Goal: Task Accomplishment & Management: Manage account settings

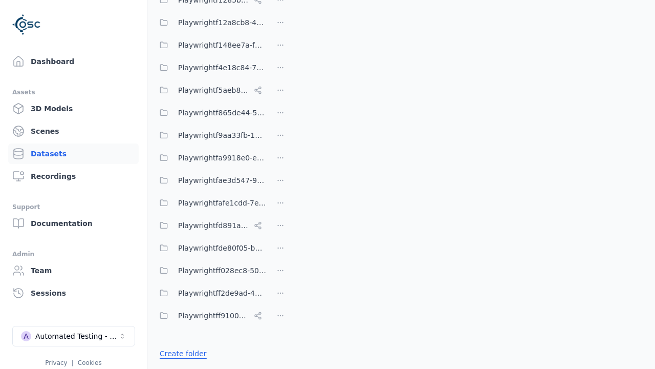
click at [180, 353] on link "Create folder" at bounding box center [183, 353] width 47 height 10
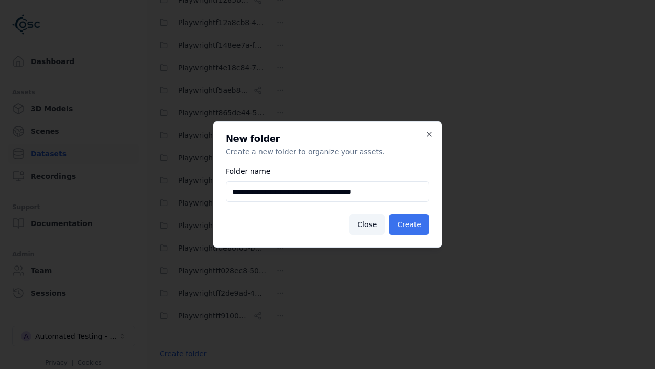
type input "**********"
click at [411, 224] on button "Create" at bounding box center [409, 224] width 40 height 20
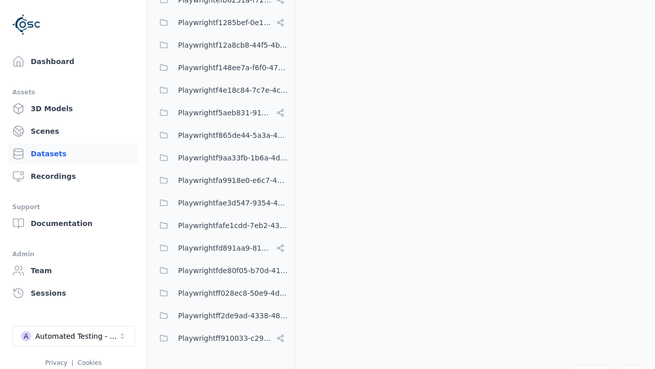
scroll to position [7615, 0]
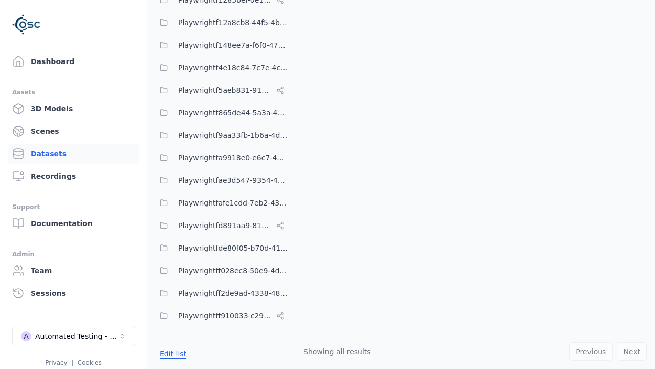
click at [171, 353] on button "Edit list" at bounding box center [173, 353] width 39 height 18
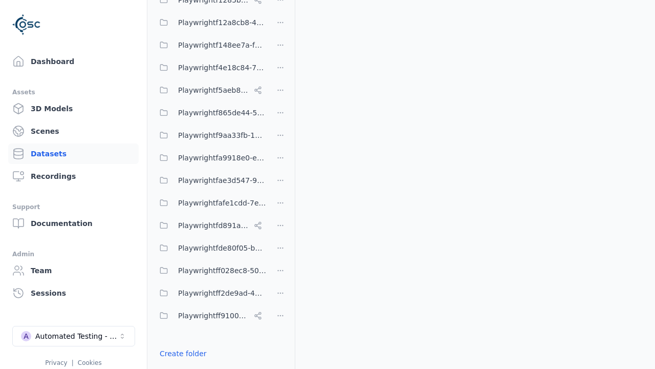
click at [281, 184] on html "Support Dashboard Assets 3D Models Scenes Datasets Recordings Support Documenta…" at bounding box center [327, 184] width 655 height 369
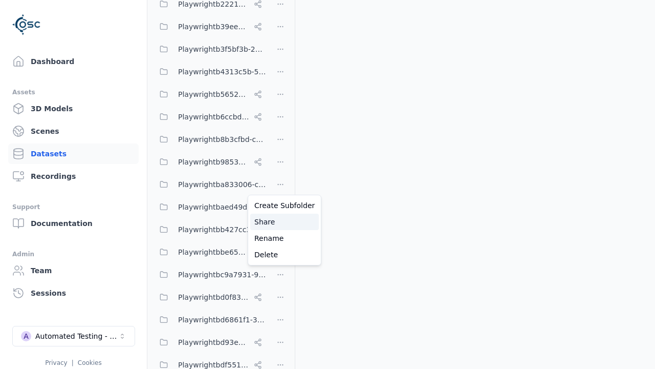
click at [281, 222] on div "Share" at bounding box center [284, 221] width 69 height 16
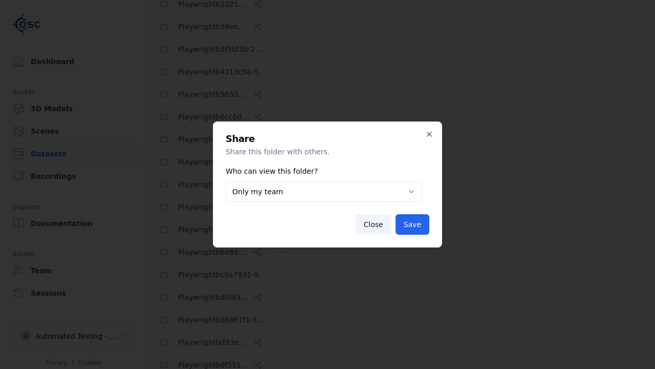
click at [324, 191] on body "Support Dashboard Assets 3D Models Scenes Datasets Recordings Support Documenta…" at bounding box center [327, 184] width 655 height 369
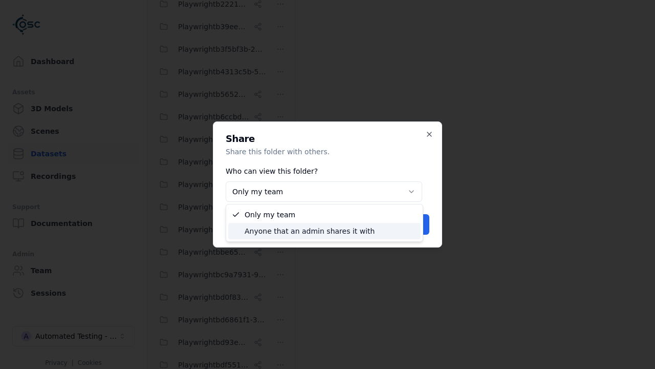
select select "****"
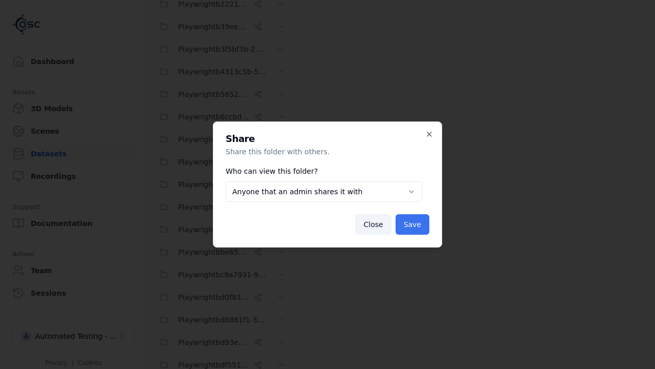
click at [414, 224] on button "Save" at bounding box center [413, 224] width 34 height 20
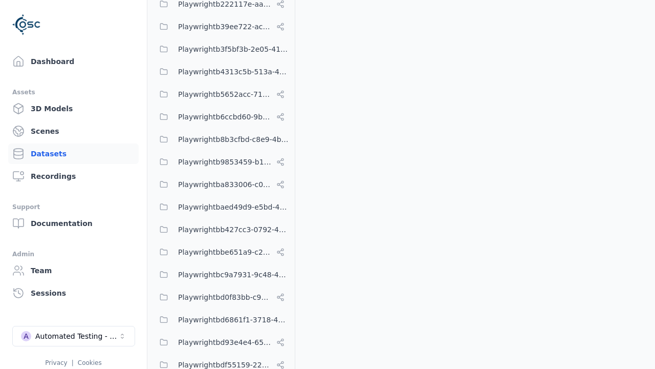
scroll to position [7615, 0]
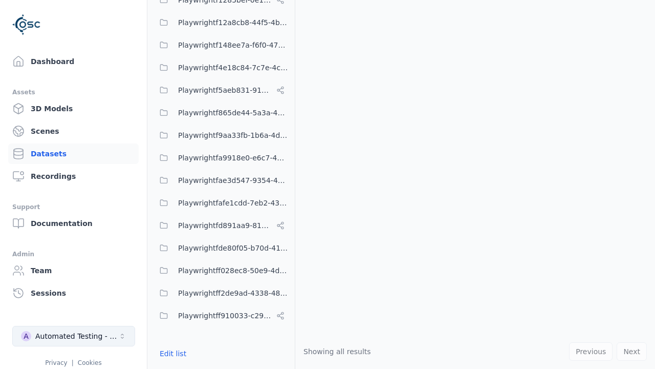
click at [74, 336] on div "Automated Testing - Playwright" at bounding box center [76, 336] width 83 height 10
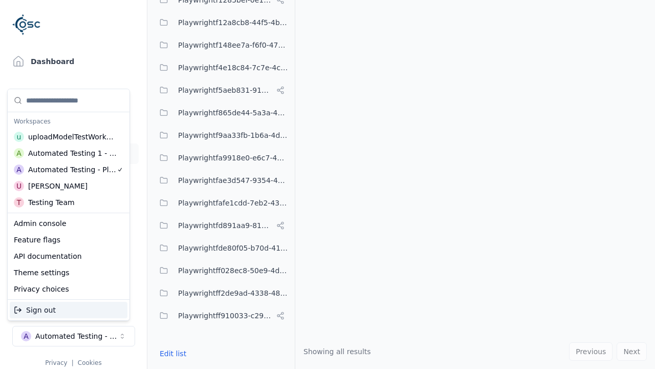
click at [69, 153] on div "Automated Testing 1 - Playwright" at bounding box center [72, 153] width 89 height 10
click at [328, 184] on html "Support Dashboard Assets 3D Models Scenes Datasets Recordings Support Documenta…" at bounding box center [327, 184] width 655 height 369
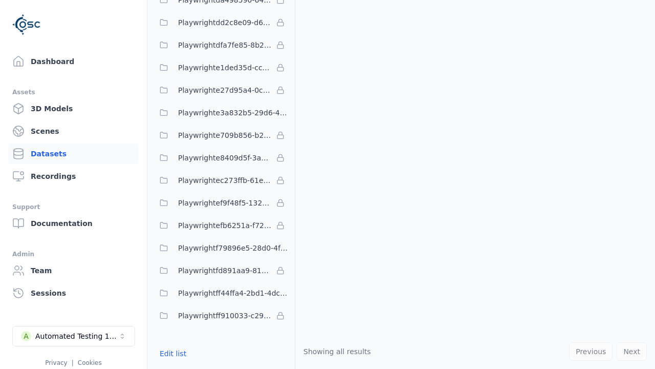
scroll to position [3087, 0]
click at [171, 353] on button "Edit list" at bounding box center [173, 353] width 39 height 18
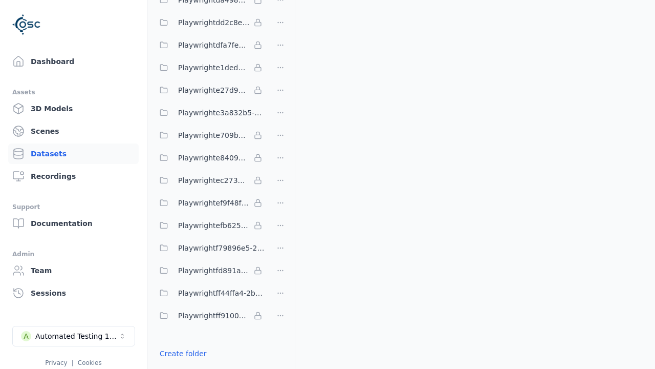
click at [205, 367] on link "Import shared folder (legacy)" at bounding box center [212, 372] width 105 height 10
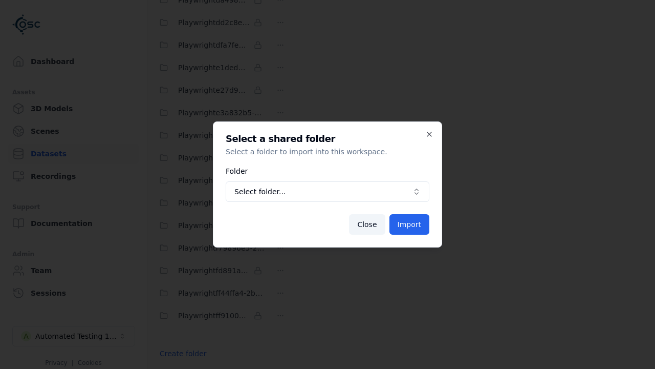
scroll to position [3124, 0]
click at [328, 191] on span "Select folder..." at bounding box center [321, 191] width 174 height 10
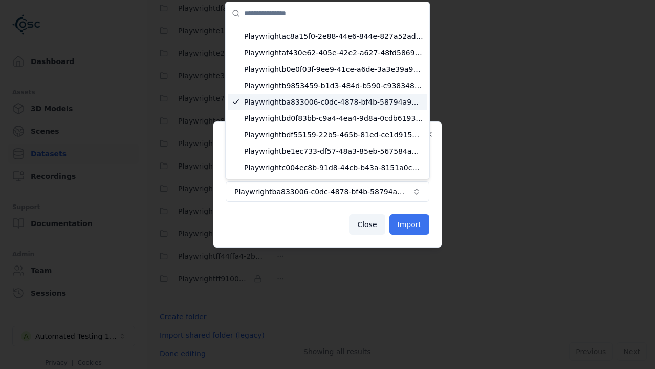
click at [411, 224] on button "Import" at bounding box center [410, 224] width 40 height 20
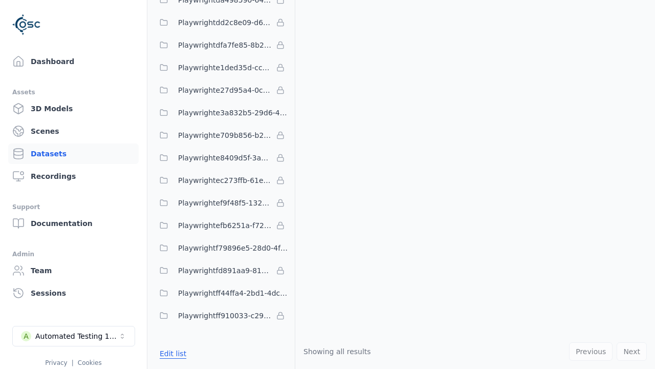
click at [171, 353] on button "Edit list" at bounding box center [173, 353] width 39 height 18
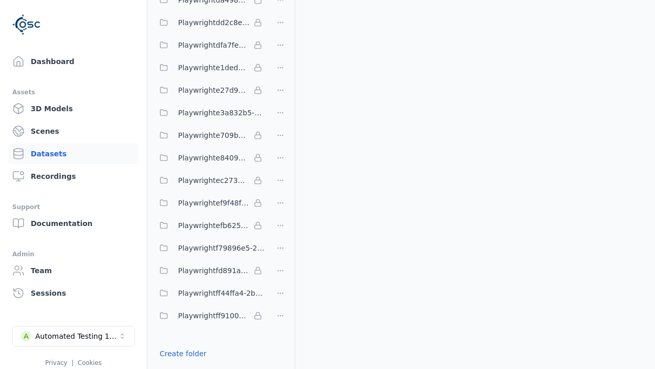
click at [281, 184] on html "Support Dashboard Assets 3D Models Scenes Datasets Recordings Support Documenta…" at bounding box center [327, 184] width 655 height 369
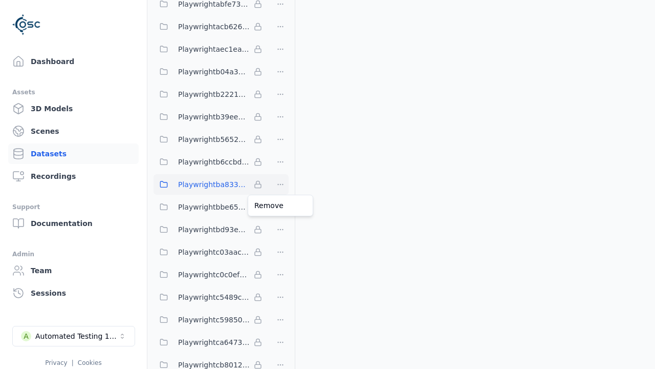
click at [328, 184] on html "Support Dashboard Assets 3D Models Scenes Datasets Recordings Support Documenta…" at bounding box center [327, 184] width 655 height 369
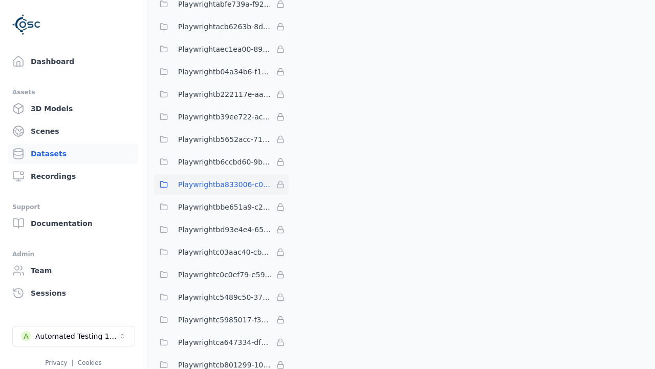
scroll to position [3109, 0]
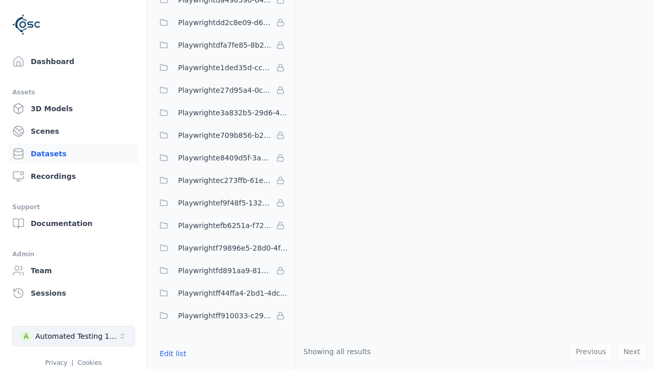
click at [74, 336] on div "Automated Testing 1 - Playwright" at bounding box center [76, 336] width 83 height 10
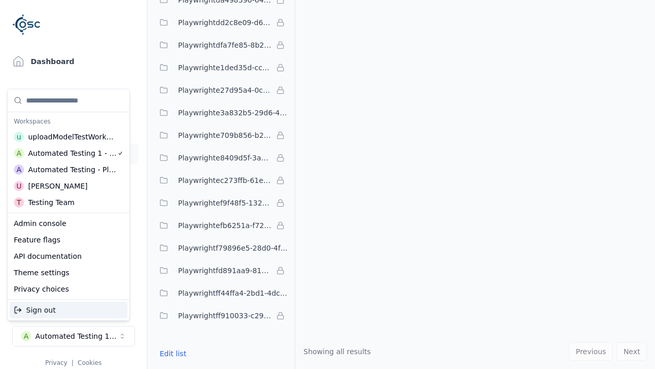
click at [69, 169] on div "Automated Testing - Playwright" at bounding box center [72, 169] width 89 height 10
click at [328, 184] on html "Support Dashboard Assets 3D Models Scenes Datasets Recordings Support Documenta…" at bounding box center [327, 184] width 655 height 369
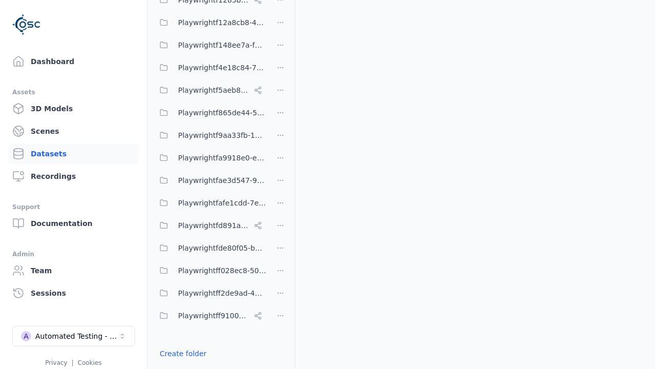
click at [281, 184] on html "Support Dashboard Assets 3D Models Scenes Datasets Recordings Support Documenta…" at bounding box center [327, 184] width 655 height 369
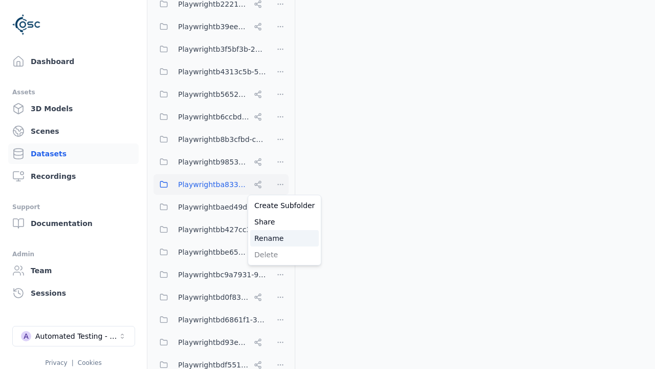
click at [281, 238] on div "Rename" at bounding box center [284, 238] width 69 height 16
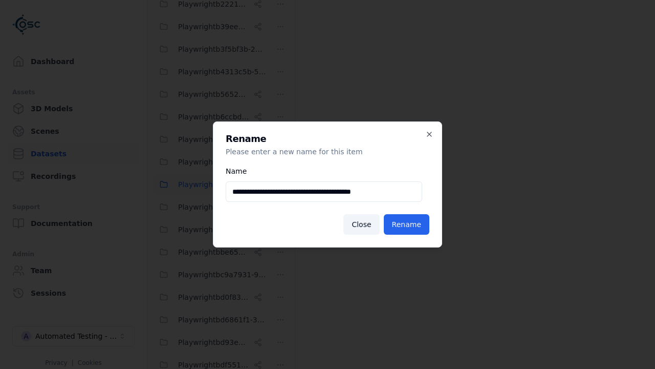
click at [324, 191] on input "**********" at bounding box center [324, 191] width 197 height 20
type input "**********"
click at [409, 224] on button "Rename" at bounding box center [407, 224] width 46 height 20
